Goal: Task Accomplishment & Management: Manage account settings

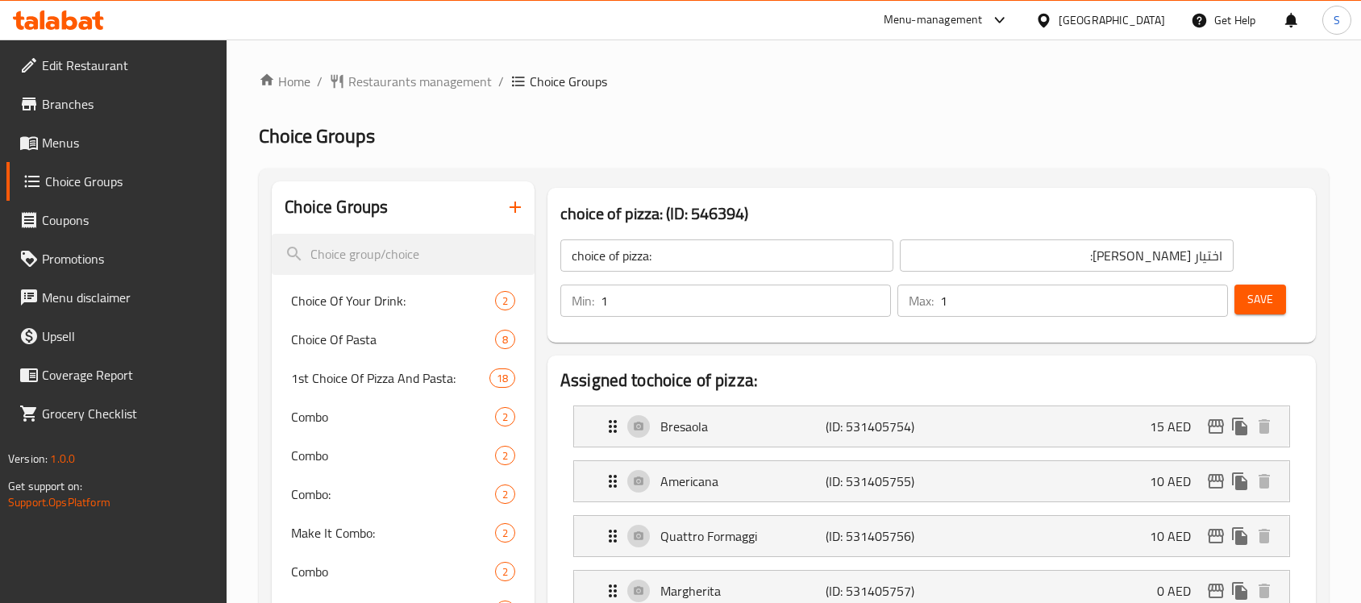
scroll to position [1182, 0]
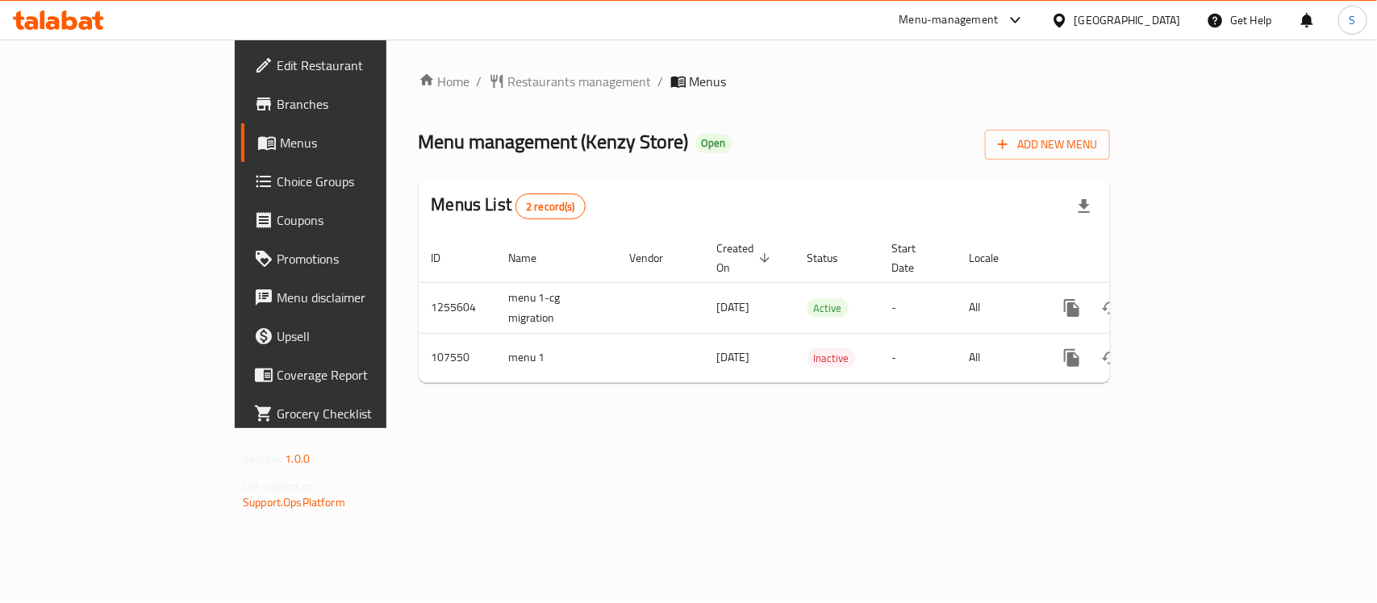
click at [277, 69] on span "Edit Restaurant" at bounding box center [364, 65] width 175 height 19
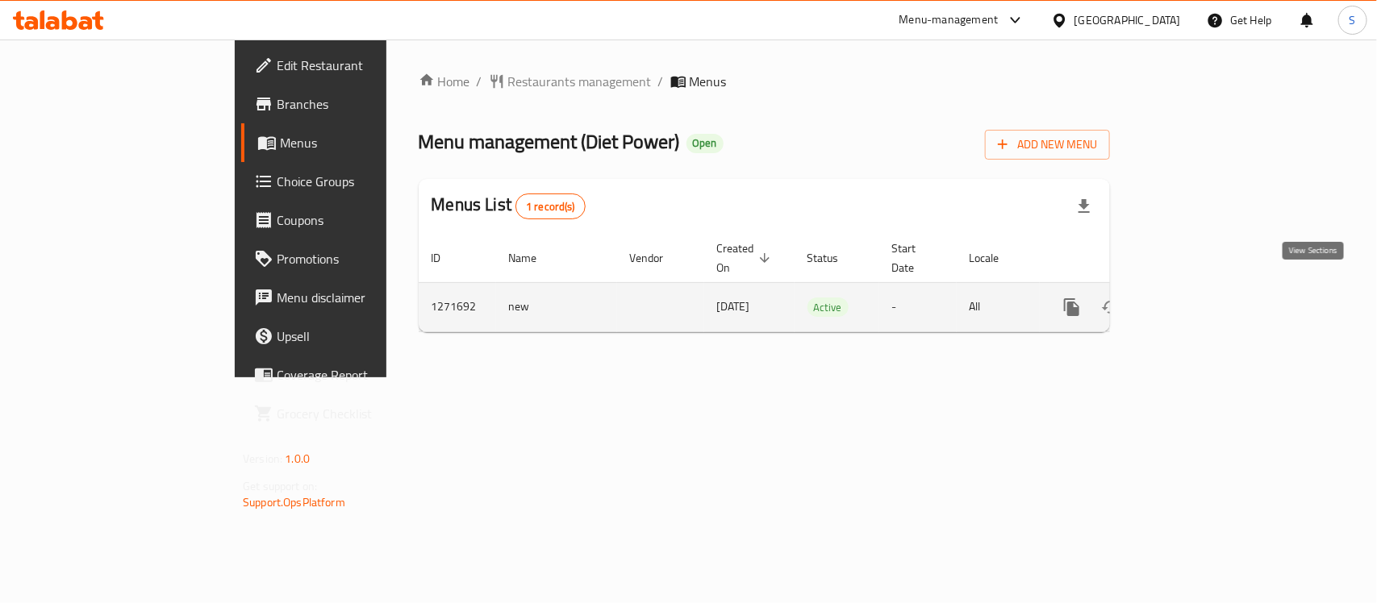
click at [1207, 293] on link "enhanced table" at bounding box center [1188, 307] width 39 height 39
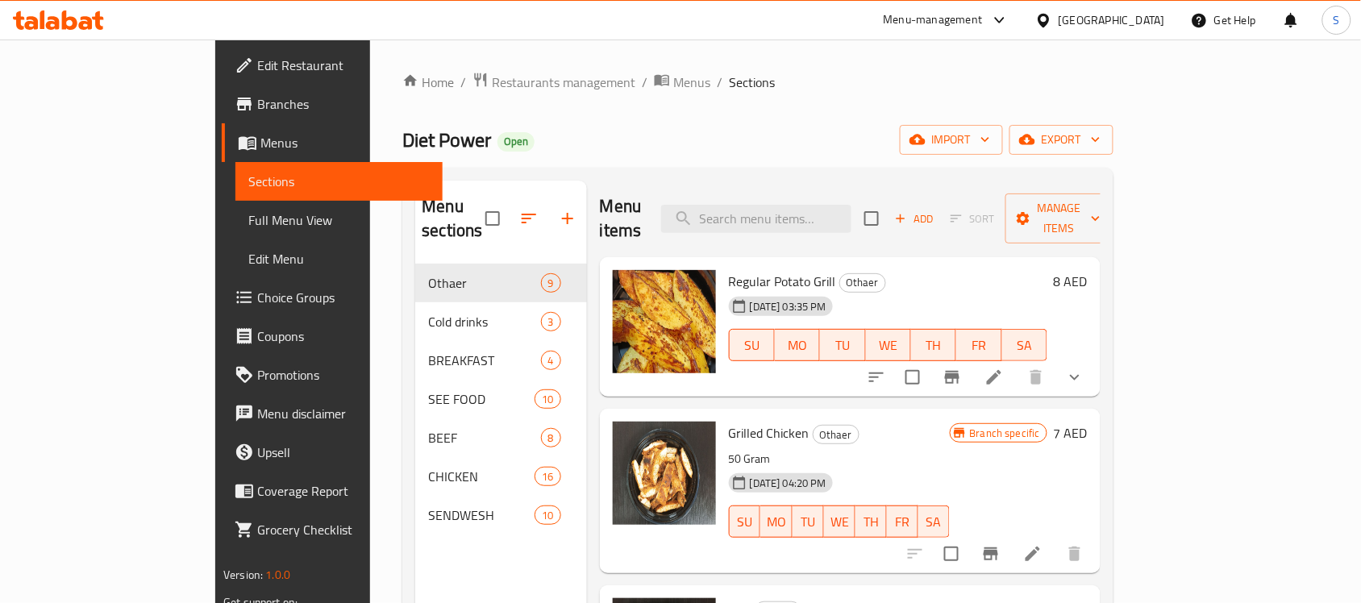
click at [839, 227] on div "Menu items Add Sort Manage items" at bounding box center [850, 219] width 501 height 77
click at [852, 210] on input "search" at bounding box center [756, 219] width 190 height 28
paste input "751191"
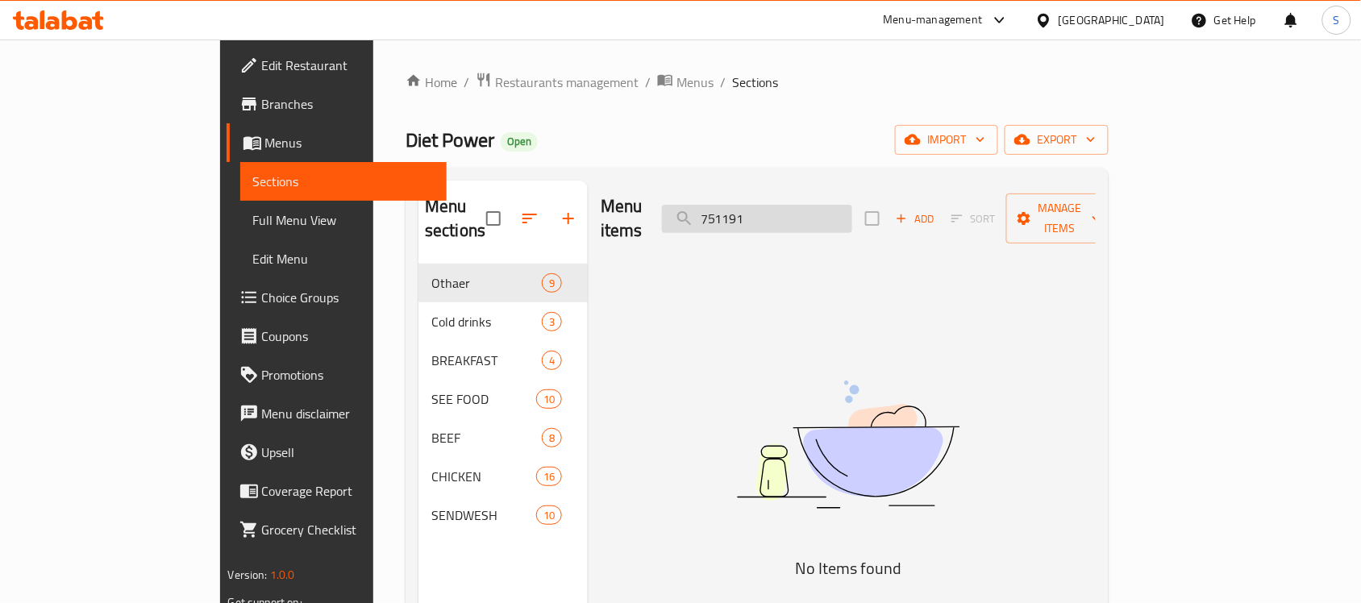
click at [847, 207] on input "751191" at bounding box center [757, 219] width 190 height 28
paste input "A Carton Of Sukkari Rateb Dates 3.5 Kg"
click at [831, 206] on input "A Carton Of Sukkari Rateb Dates 3.5 Kg" at bounding box center [757, 219] width 190 height 28
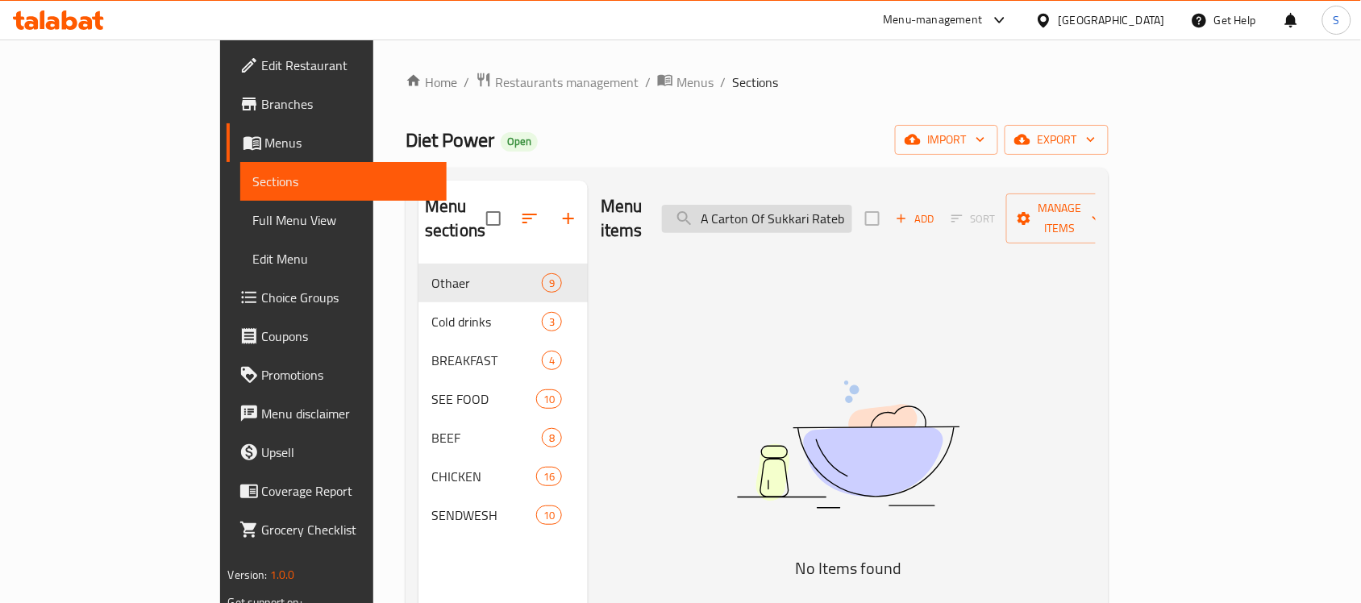
click at [831, 206] on input "A Carton Of Sukkari Rateb Dates 3.5 Kg" at bounding box center [757, 219] width 190 height 28
paste input "Chicken tikka curry"
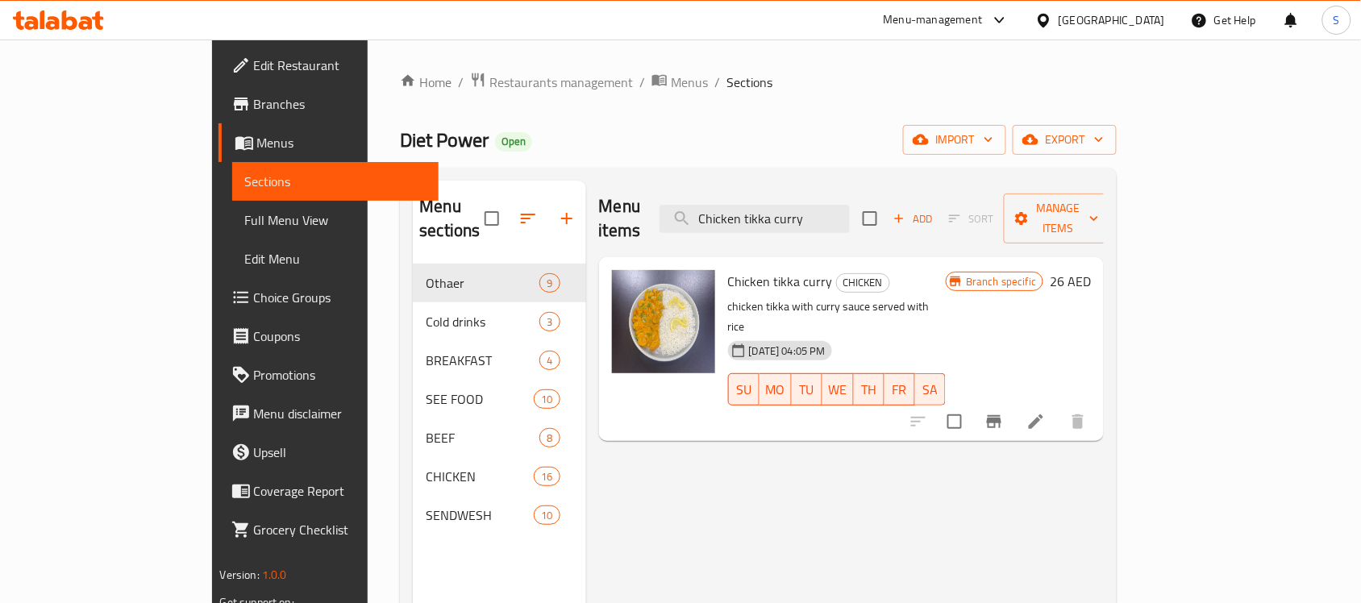
type input "Chicken tikka curry"
click at [1059, 407] on li at bounding box center [1036, 421] width 45 height 29
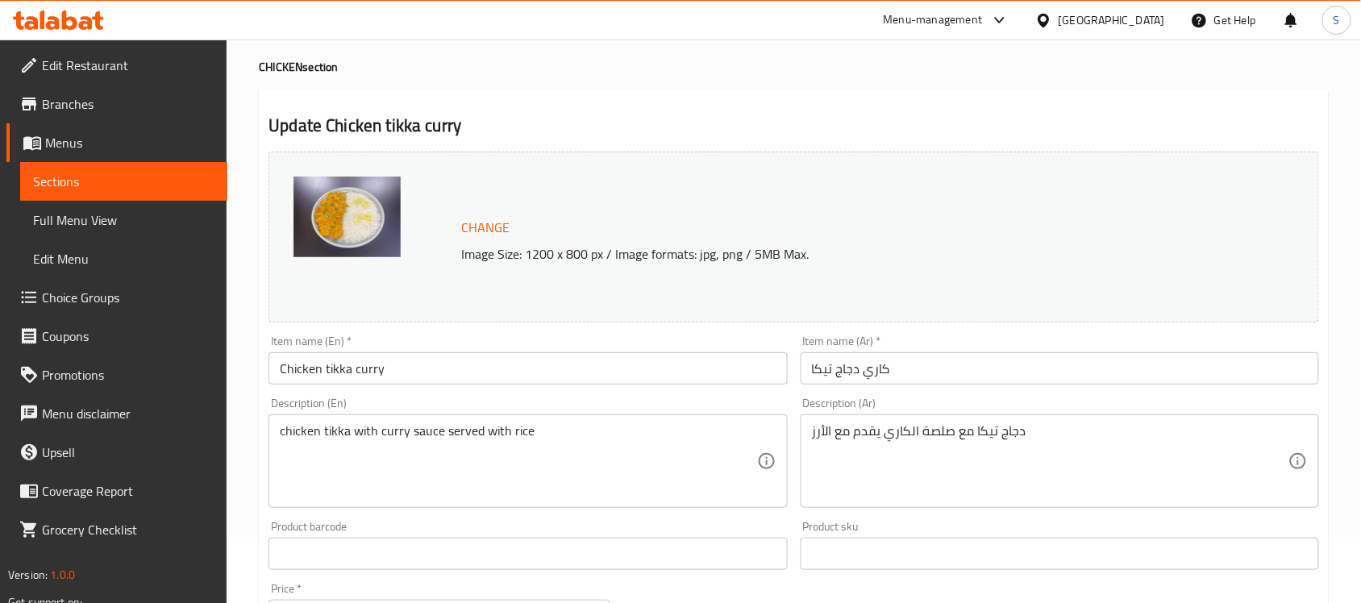
scroll to position [101, 0]
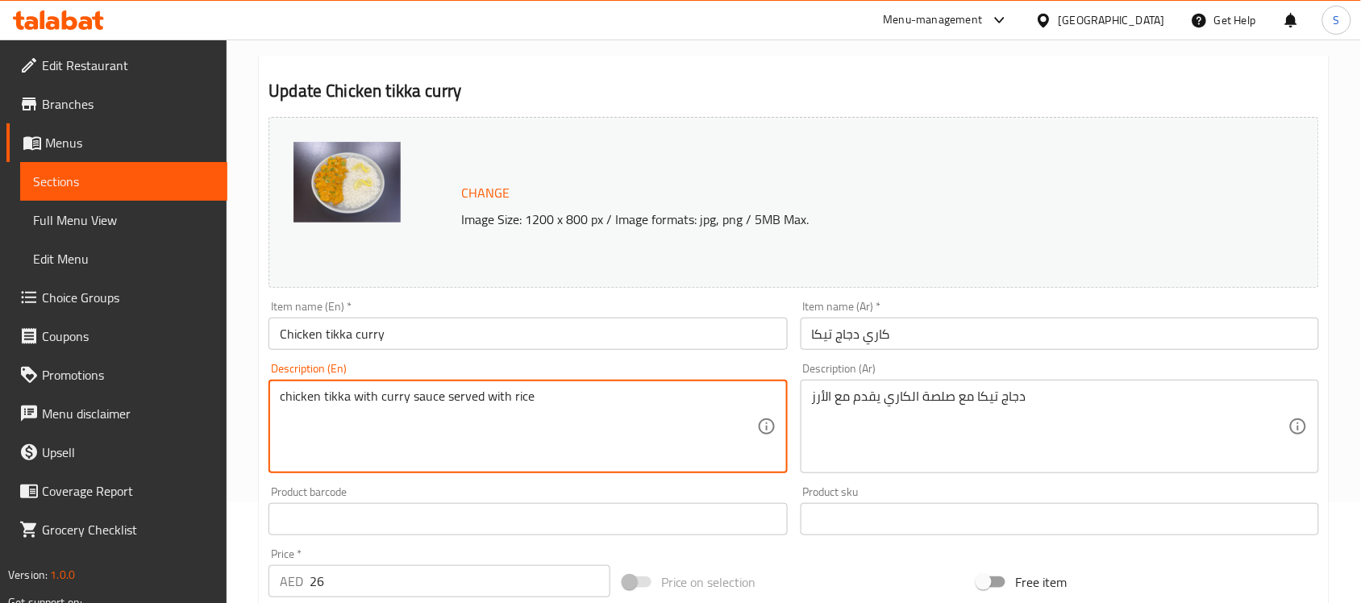
drag, startPoint x: 542, startPoint y: 402, endPoint x: 510, endPoint y: 397, distance: 32.6
type textarea "chicken tikka with curry sauce served with your choice"
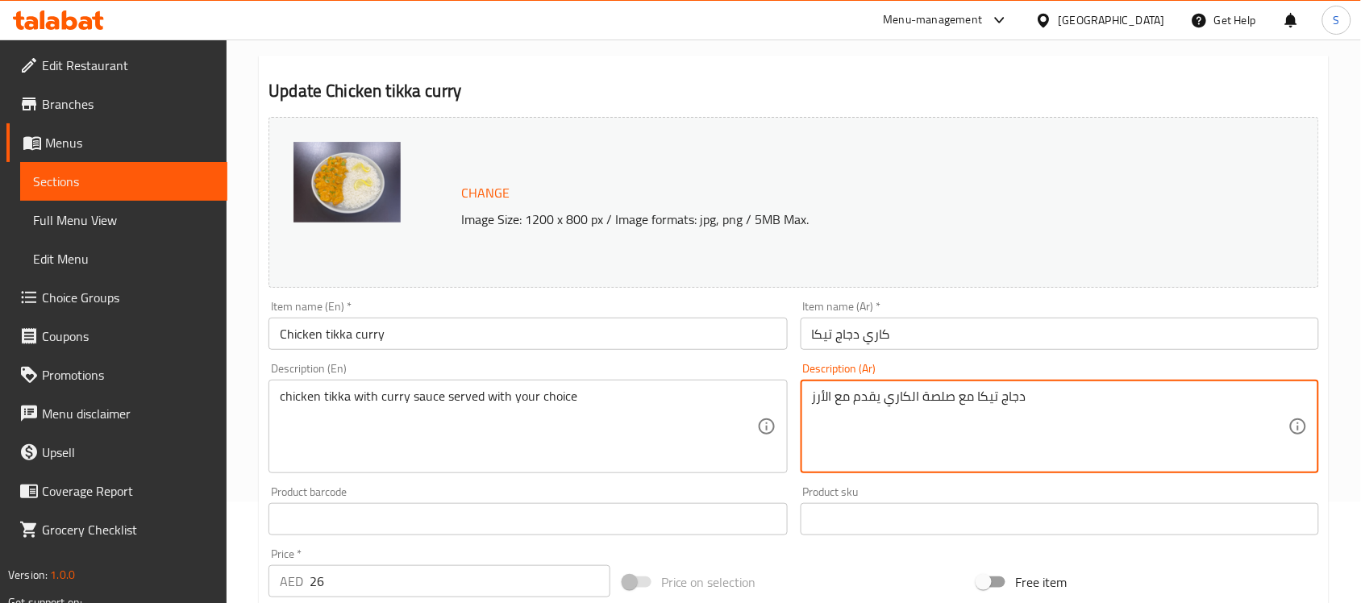
click at [819, 399] on textarea "دجاج تيكا مع صلصة الكاري يقدم مع الأرز" at bounding box center [1050, 427] width 477 height 77
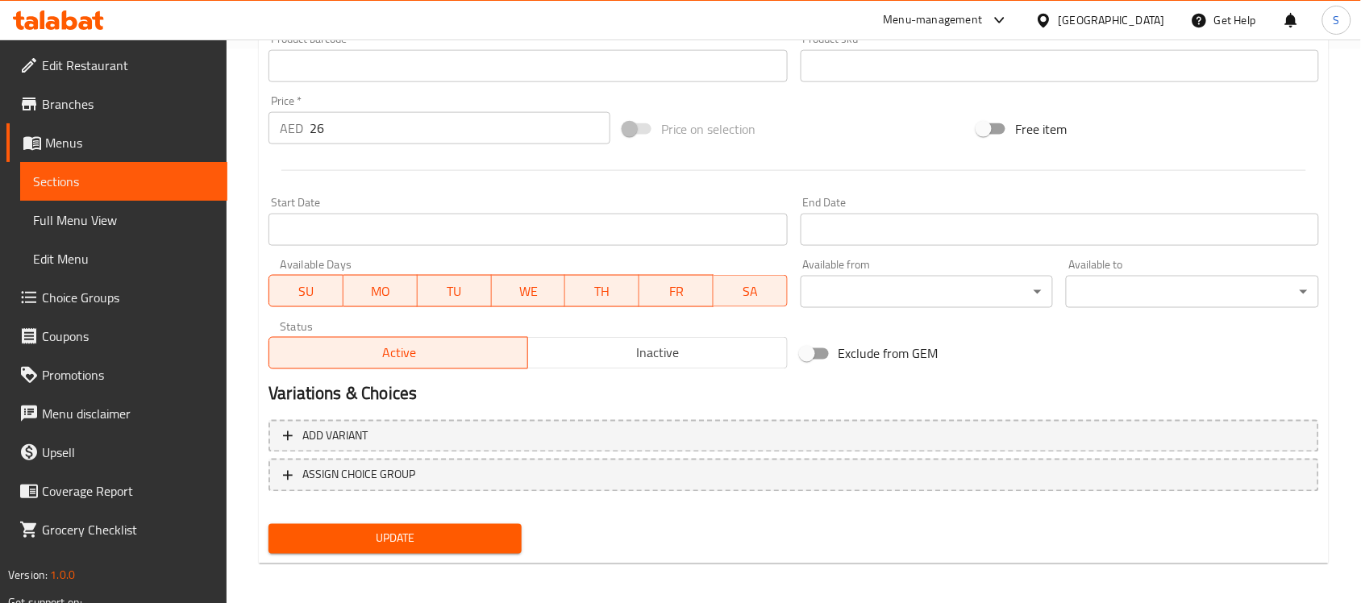
scroll to position [557, 0]
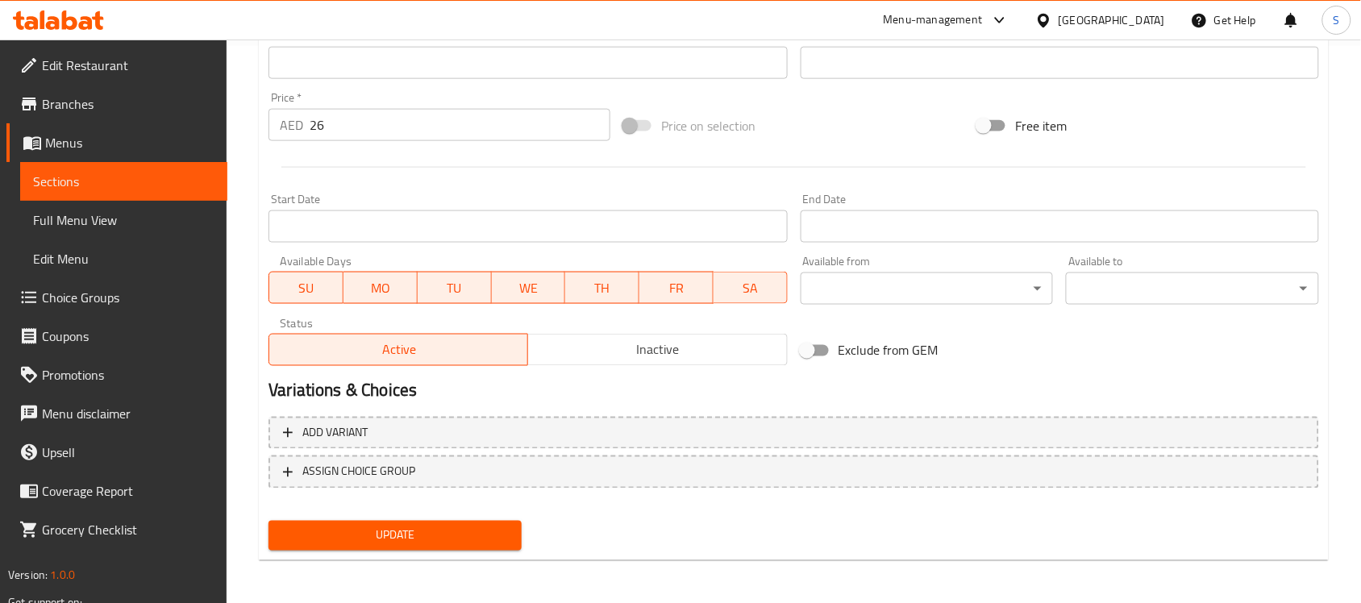
type textarea "دجاج تيكا مع صلصة الكاري يقدم مع اختيارك"
click at [404, 528] on span "Update" at bounding box center [394, 536] width 227 height 20
